Goal: Task Accomplishment & Management: Manage account settings

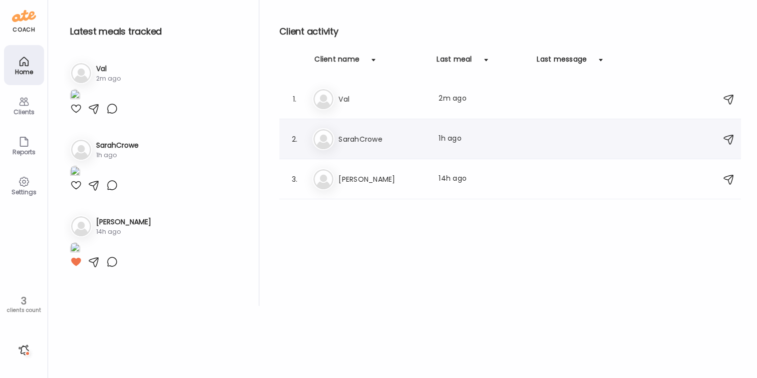
click at [626, 138] on div at bounding box center [634, 139] width 88 height 12
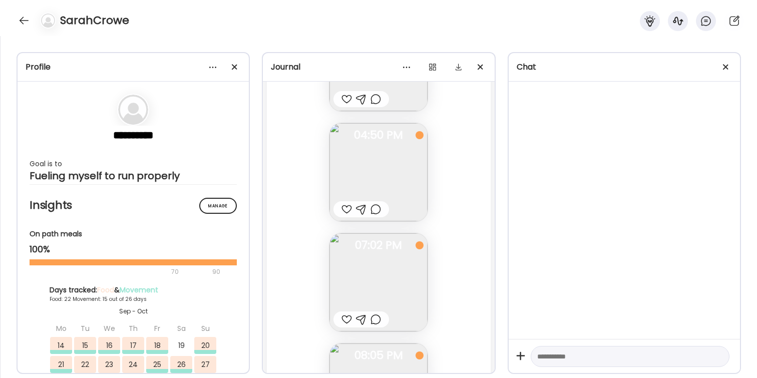
scroll to position [32405, 0]
click at [23, 23] on div at bounding box center [24, 21] width 16 height 16
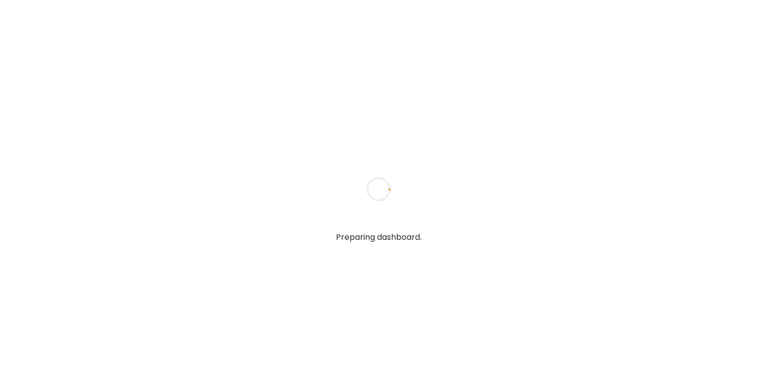
type textarea "**********"
type input "**********"
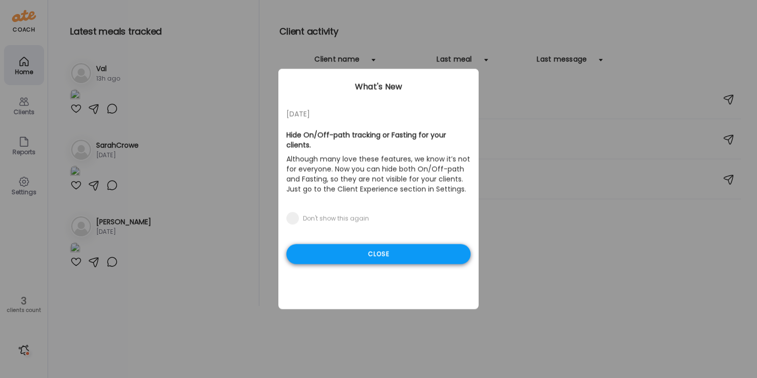
click at [394, 247] on div "Close" at bounding box center [378, 254] width 184 height 20
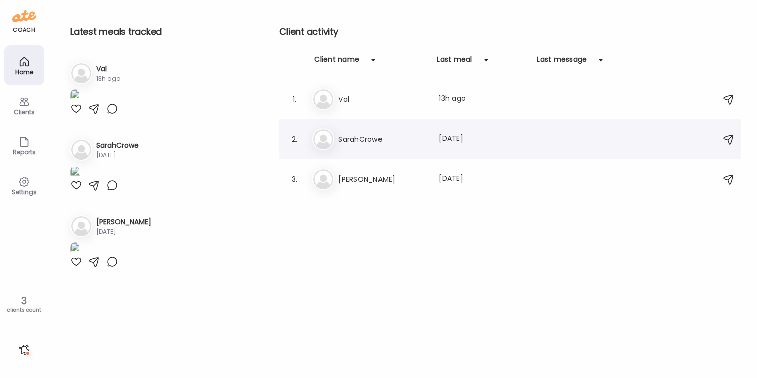
click at [356, 142] on h3 "SarahCrowe" at bounding box center [382, 139] width 88 height 12
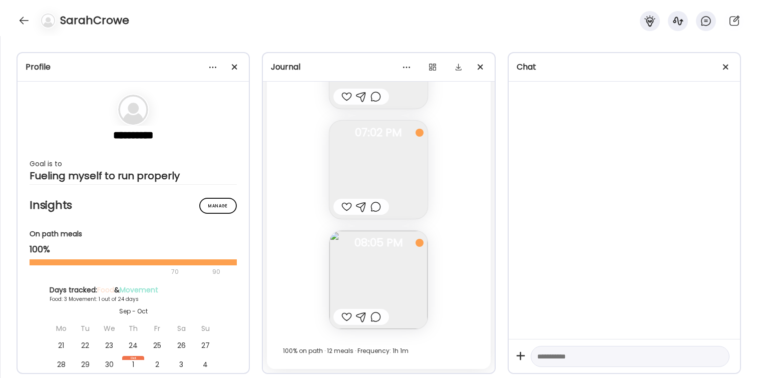
scroll to position [32405, 0]
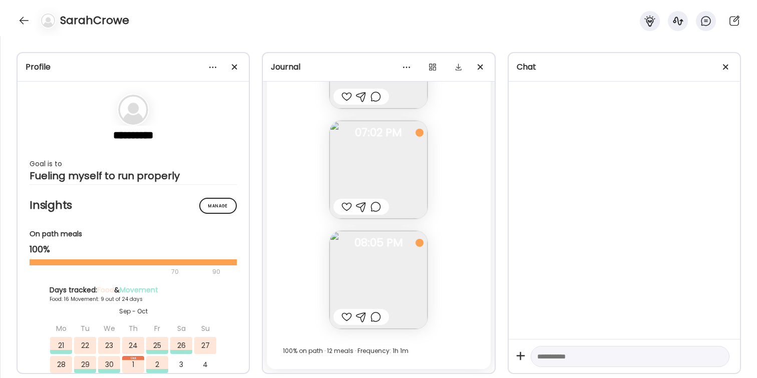
click at [99, 21] on h4 "SarahCrowe" at bounding box center [94, 21] width 69 height 16
click at [213, 70] on div at bounding box center [213, 67] width 20 height 20
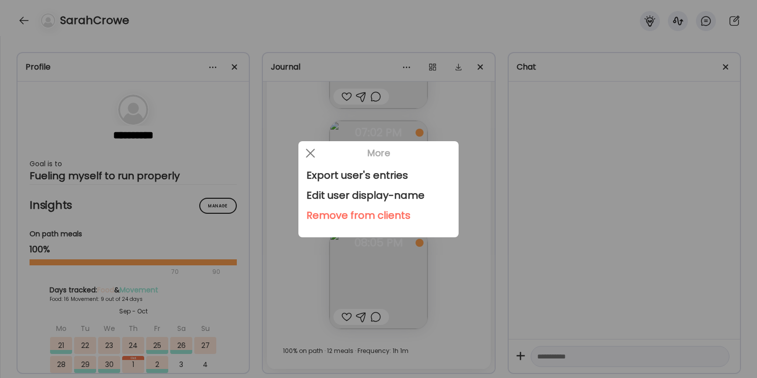
click at [337, 216] on div "Remove from clients" at bounding box center [378, 215] width 144 height 20
